Goal: Information Seeking & Learning: Learn about a topic

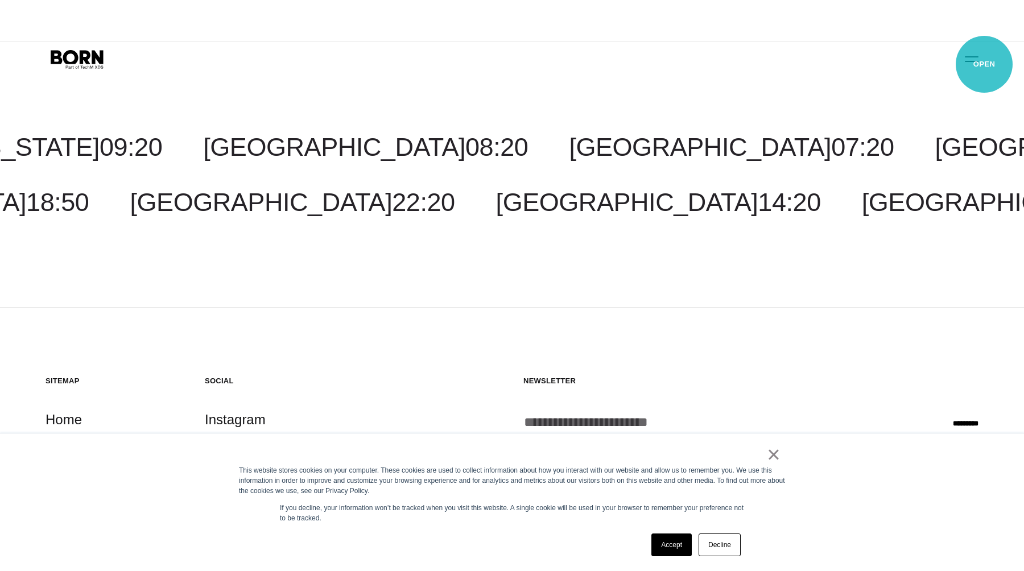
click at [984, 64] on button "Primary Menu" at bounding box center [971, 59] width 27 height 24
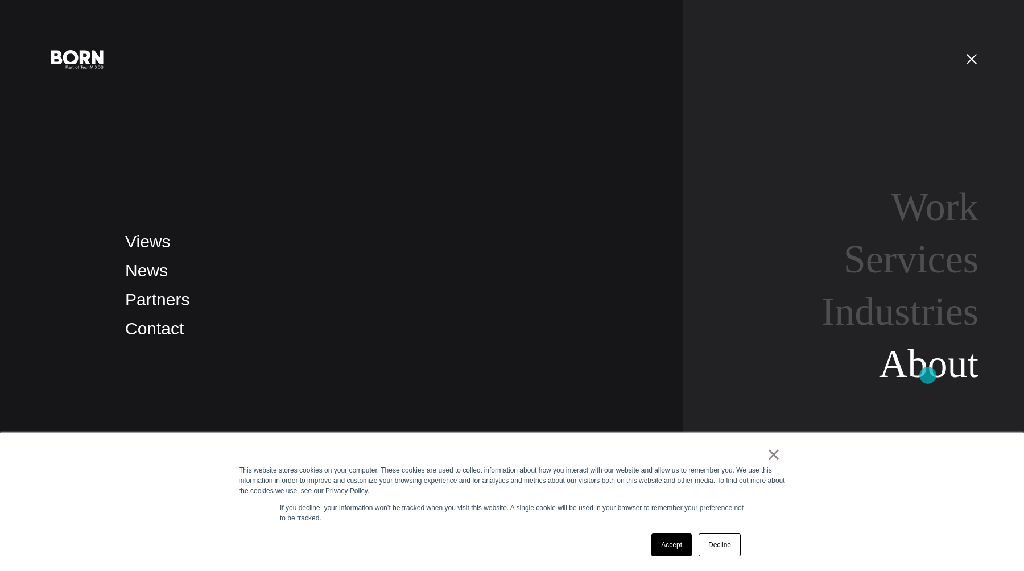
click at [928, 375] on link "About" at bounding box center [929, 364] width 100 height 44
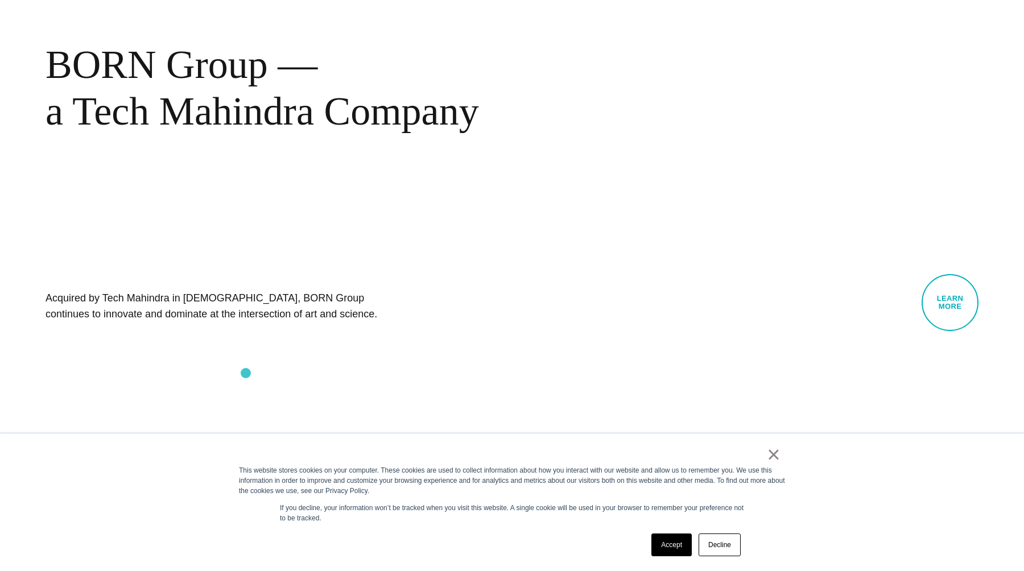
scroll to position [767, 0]
click at [774, 460] on link "×" at bounding box center [774, 454] width 14 height 10
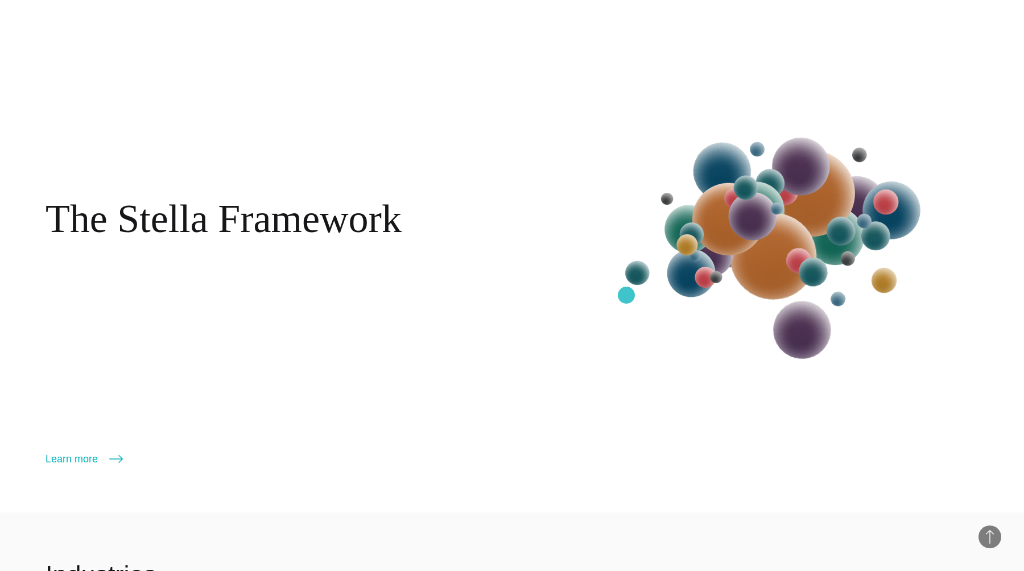
scroll to position [1763, 0]
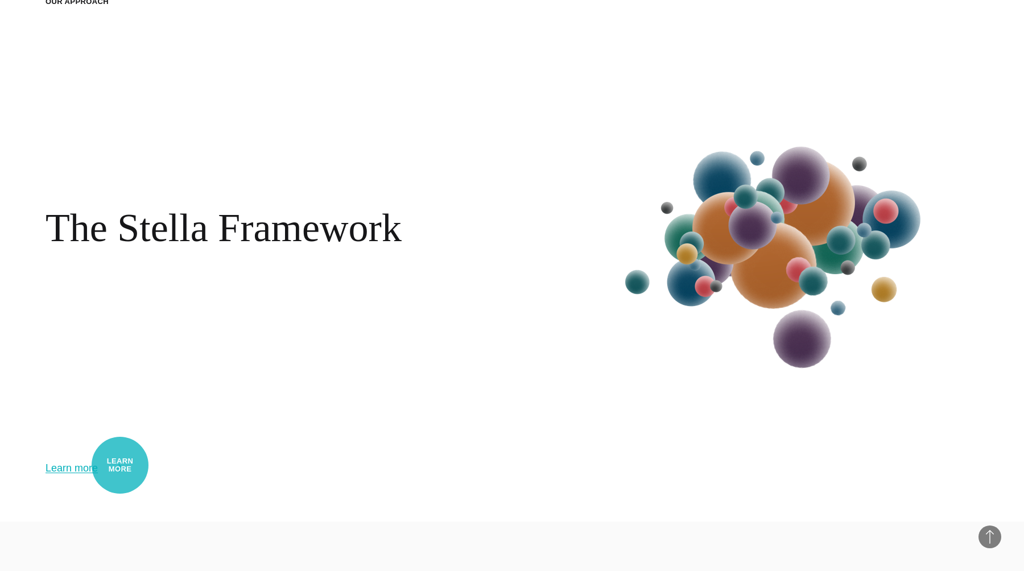
click at [120, 465] on icon at bounding box center [116, 468] width 14 height 14
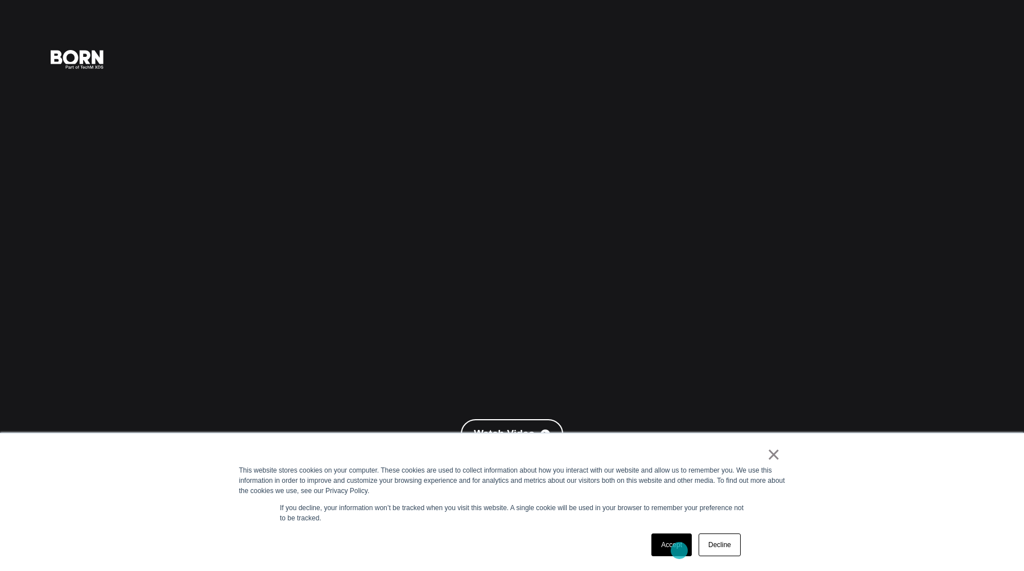
click at [679, 551] on link "Accept" at bounding box center [671, 544] width 40 height 23
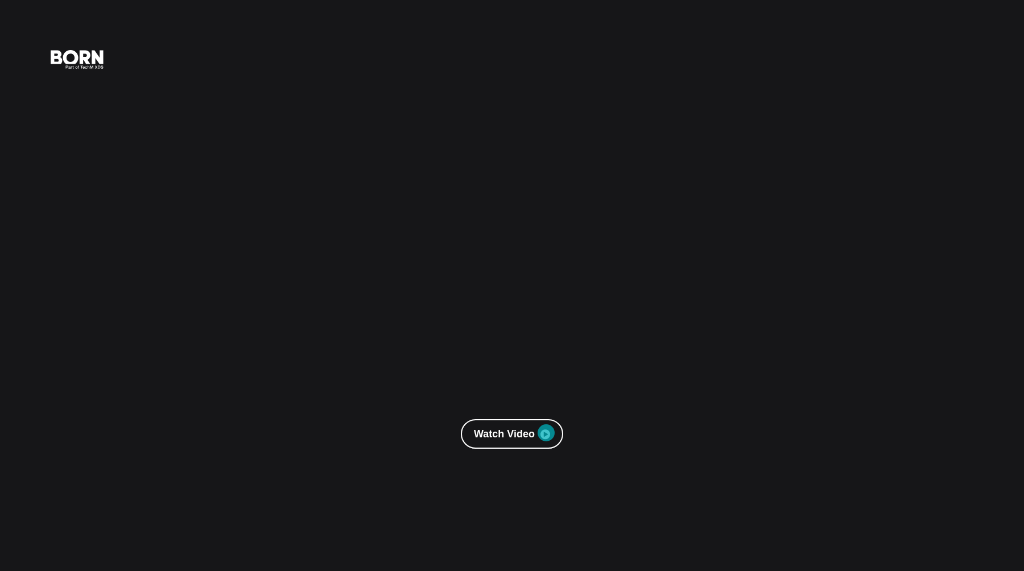
click at [546, 433] on icon at bounding box center [545, 434] width 10 height 11
